Goal: Task Accomplishment & Management: Manage account settings

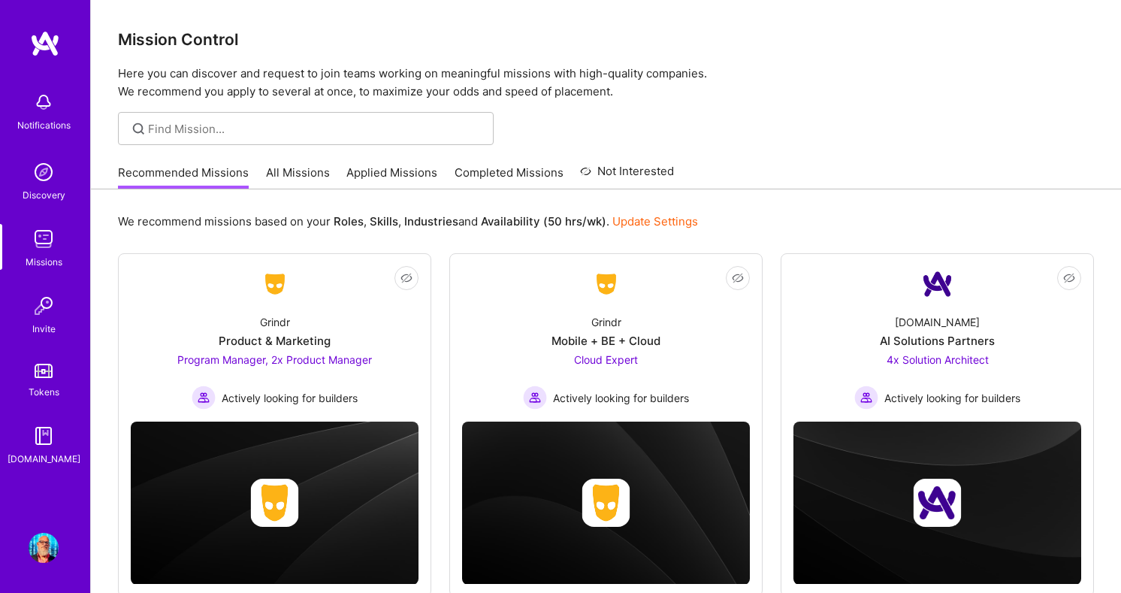
click at [35, 544] on img at bounding box center [44, 548] width 30 height 30
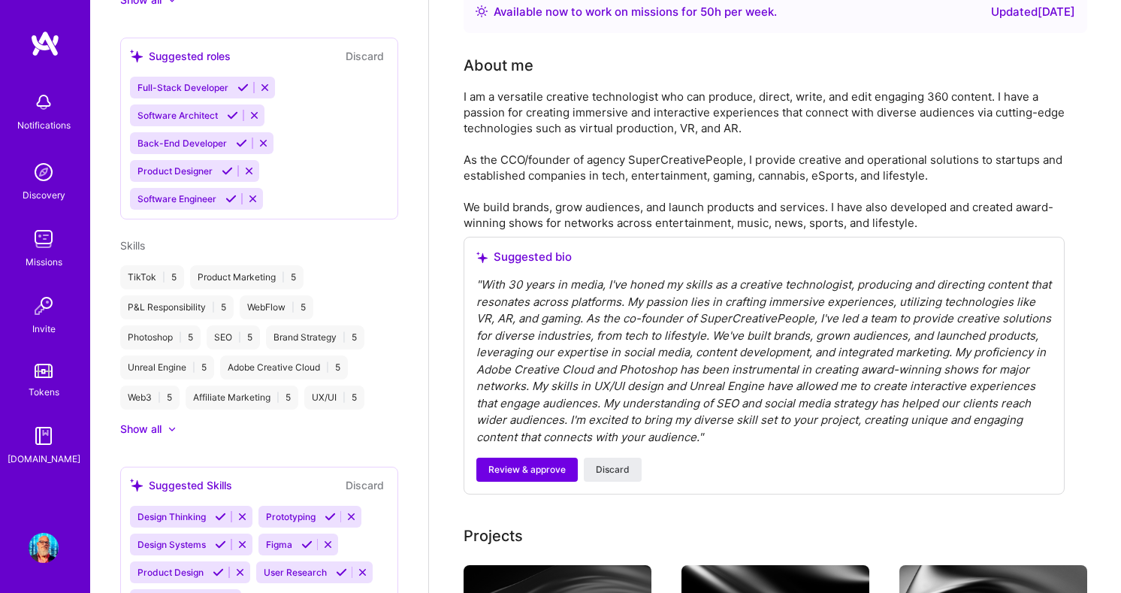
scroll to position [326, 0]
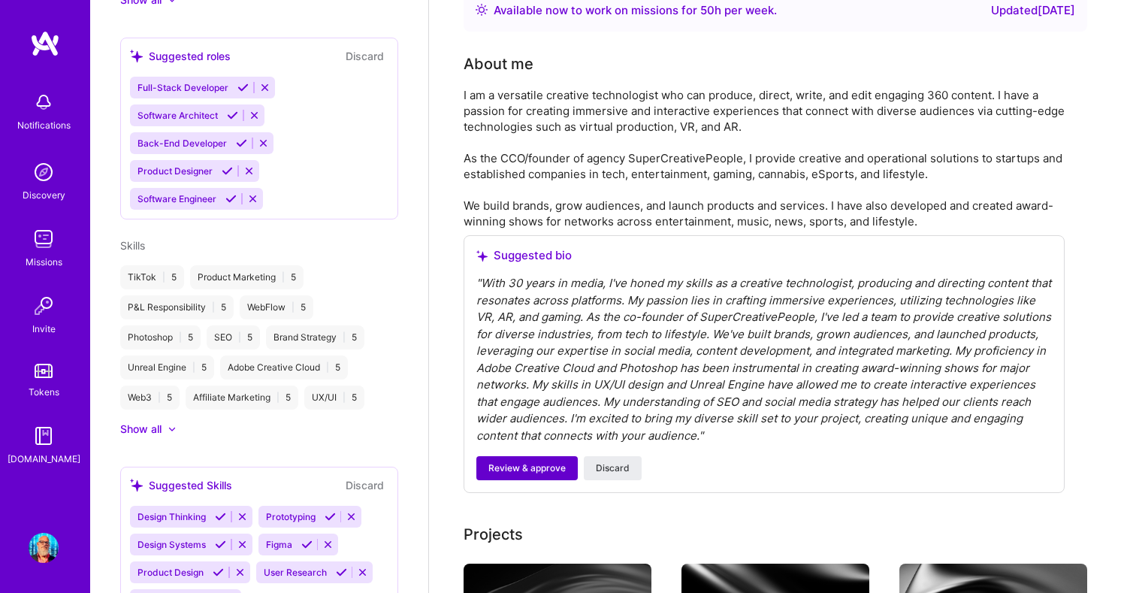
click at [529, 462] on span "Review & approve" at bounding box center [527, 469] width 77 height 14
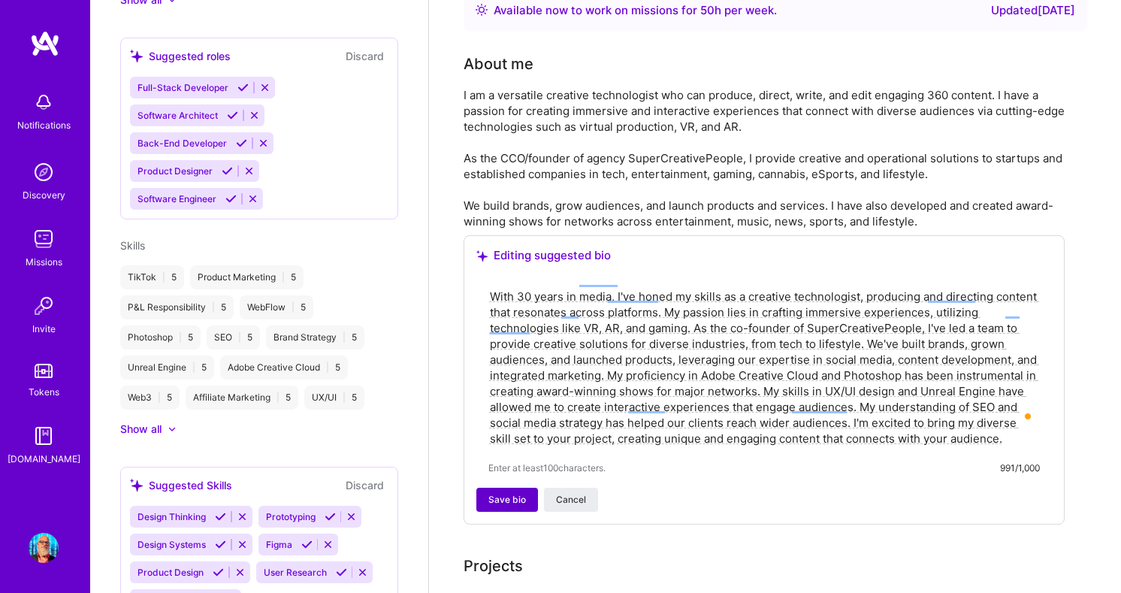
click at [511, 493] on span "Save bio" at bounding box center [508, 500] width 38 height 14
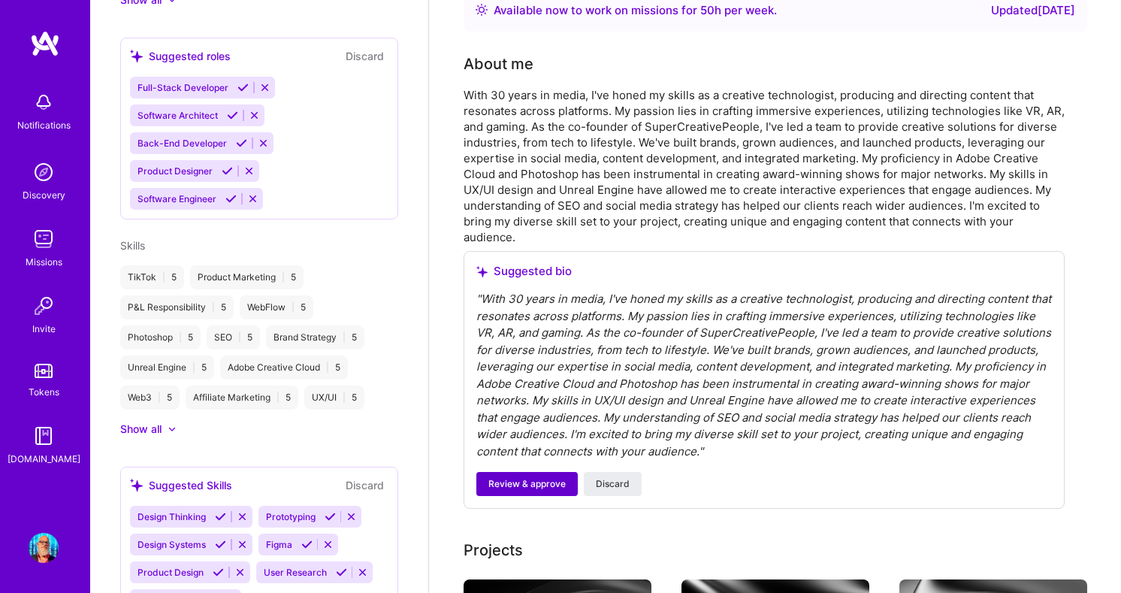
click at [531, 477] on span "Review & approve" at bounding box center [527, 484] width 77 height 14
